Goal: Check status: Check status

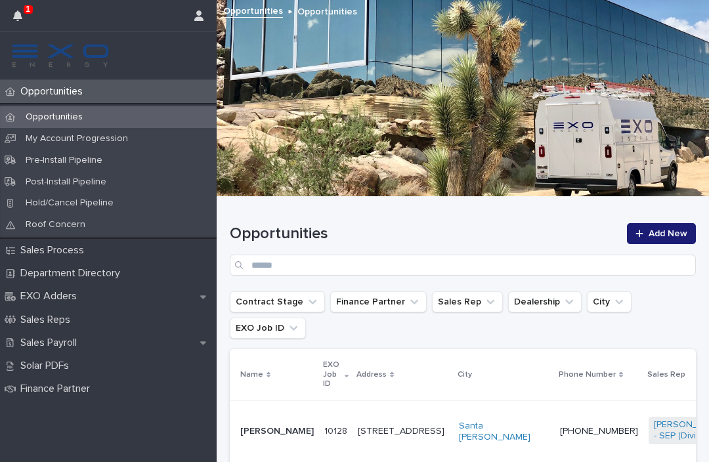
click at [18, 11] on icon "button" at bounding box center [17, 16] width 9 height 11
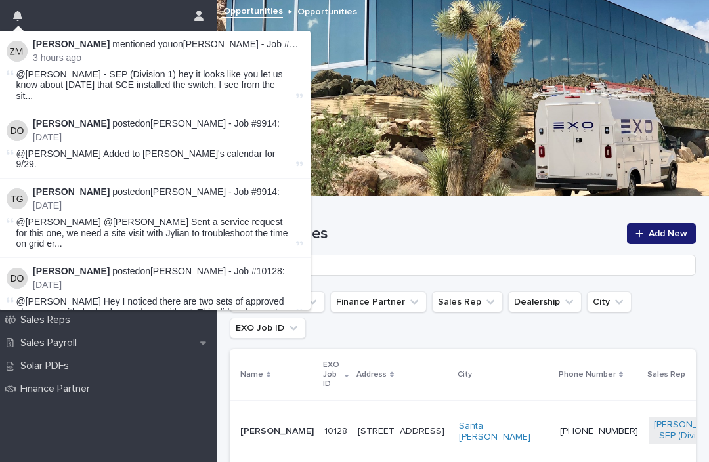
click at [261, 40] on link "[PERSON_NAME] - Job #9914" at bounding box center [246, 44] width 127 height 11
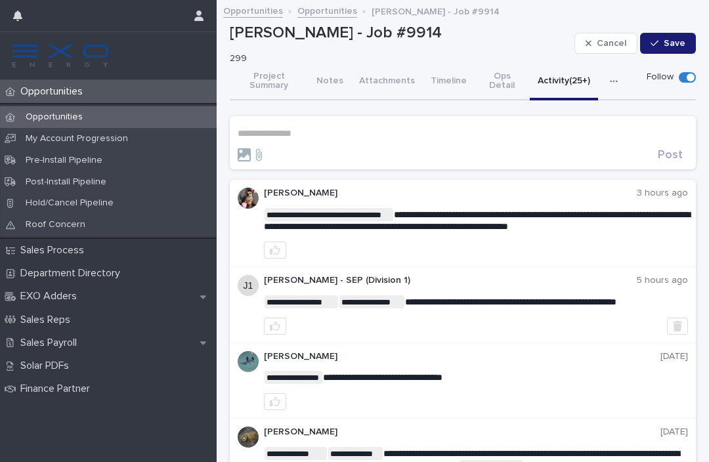
click at [95, 345] on div "Sales Payroll" at bounding box center [108, 343] width 217 height 23
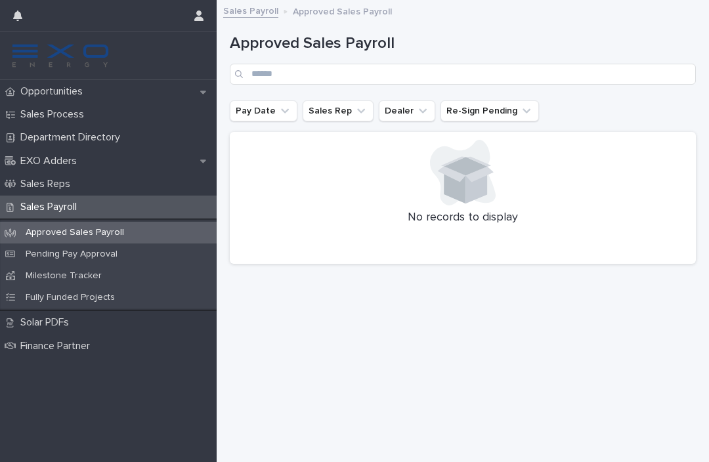
click at [96, 250] on p "Pending Pay Approval" at bounding box center [71, 254] width 113 height 11
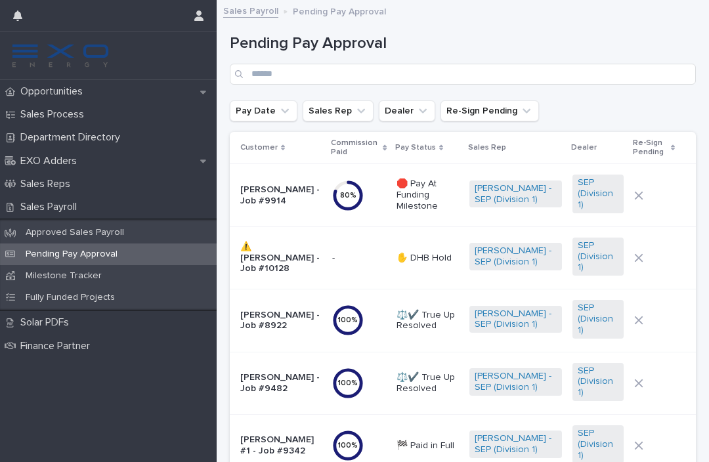
click at [402, 202] on p "🛑 Pay At Funding Milestone" at bounding box center [428, 195] width 62 height 33
